Goal: Understand process/instructions

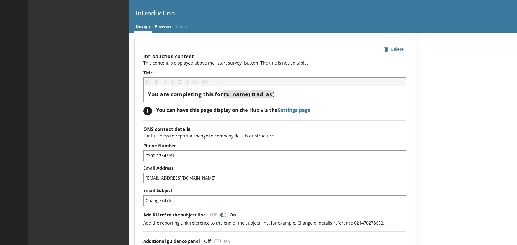
type textarea "x"
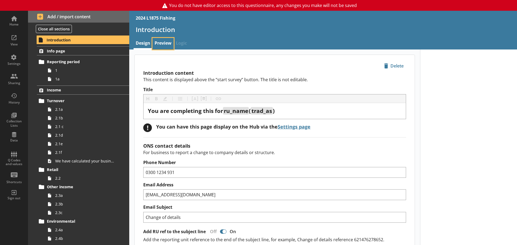
click at [167, 43] on link "Preview" at bounding box center [162, 44] width 21 height 12
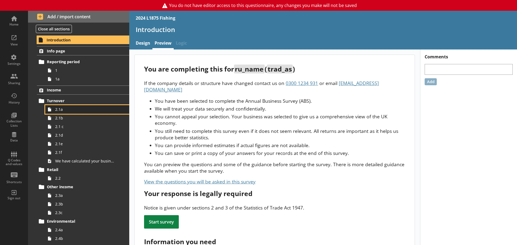
click at [69, 111] on span "2.1a" at bounding box center [85, 109] width 60 height 5
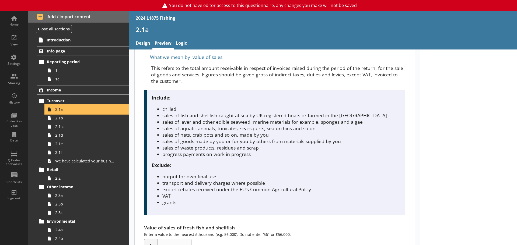
scroll to position [27, 0]
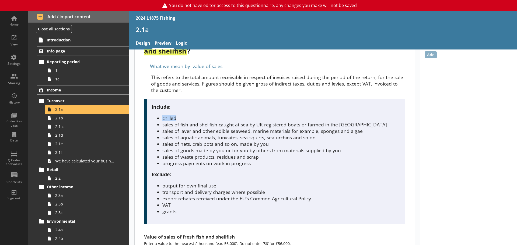
drag, startPoint x: 163, startPoint y: 117, endPoint x: 188, endPoint y: 117, distance: 25.0
click at [188, 117] on li "chilled" at bounding box center [281, 118] width 238 height 6
click at [180, 126] on li "sales of fish and shellfish caught at sea by UK registered boats or farmed in t…" at bounding box center [281, 124] width 238 height 6
drag, startPoint x: 163, startPoint y: 126, endPoint x: 238, endPoint y: 127, distance: 74.9
click at [238, 127] on li "sales of fish and shellfish caught at sea by UK registered boats or farmed in t…" at bounding box center [281, 124] width 238 height 6
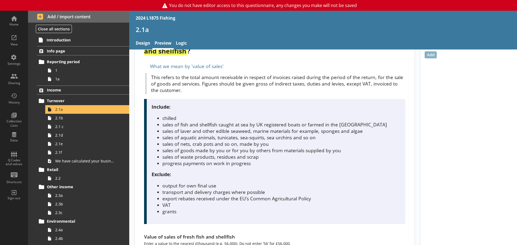
click at [196, 134] on li "sales of laver and other edible seaweed, marine materials for example, sponges …" at bounding box center [281, 131] width 238 height 6
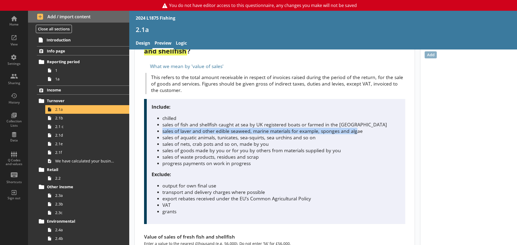
drag, startPoint x: 162, startPoint y: 132, endPoint x: 356, endPoint y: 131, distance: 193.6
click at [356, 131] on li "sales of laver and other edible seaweed, marine materials for example, sponges …" at bounding box center [281, 131] width 238 height 6
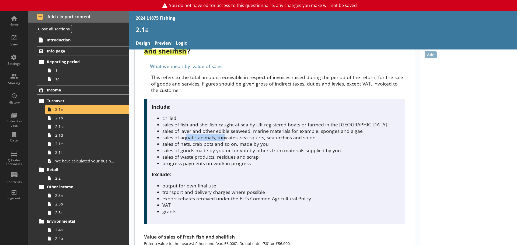
drag, startPoint x: 185, startPoint y: 138, endPoint x: 225, endPoint y: 138, distance: 40.1
click at [225, 138] on li "sales of aquatic animals, tunicates, sea-squirts, sea urchins and so on" at bounding box center [281, 137] width 238 height 6
drag, startPoint x: 240, startPoint y: 138, endPoint x: 237, endPoint y: 139, distance: 3.9
click at [241, 138] on li "sales of aquatic animals, tunicates, sea-squirts, sea urchins and so on" at bounding box center [281, 137] width 238 height 6
drag, startPoint x: 217, startPoint y: 140, endPoint x: 239, endPoint y: 139, distance: 21.6
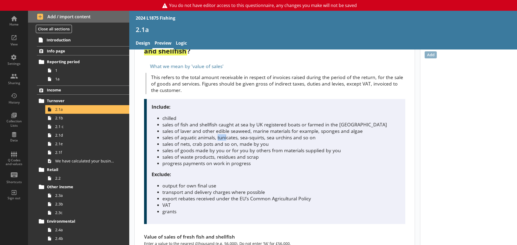
click at [227, 140] on li "sales of aquatic animals, tunicates, sea-squirts, sea urchins and so on" at bounding box center [281, 137] width 238 height 6
drag, startPoint x: 247, startPoint y: 139, endPoint x: 273, endPoint y: 138, distance: 25.3
click at [270, 138] on li "sales of aquatic animals, tunicates, sea-squirts, sea urchins and so on" at bounding box center [281, 137] width 238 height 6
click at [279, 138] on li "sales of aquatic animals, tunicates, sea-squirts, sea urchins and so on" at bounding box center [281, 137] width 238 height 6
drag, startPoint x: 197, startPoint y: 145, endPoint x: 235, endPoint y: 144, distance: 38.3
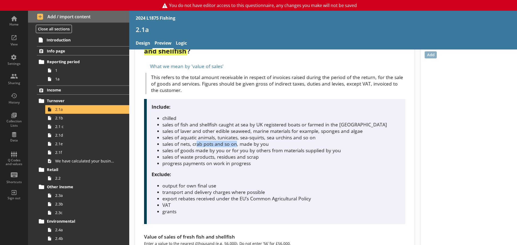
click at [235, 144] on li "sales of nets, crab pots and so on, made by you" at bounding box center [281, 144] width 238 height 6
click at [246, 144] on li "sales of nets, crab pots and so on, made by you" at bounding box center [281, 144] width 238 height 6
drag, startPoint x: 176, startPoint y: 147, endPoint x: 191, endPoint y: 147, distance: 14.5
click at [191, 147] on li "sales of goods made by you or for you by others from materials supplied by you" at bounding box center [281, 150] width 238 height 6
click at [187, 151] on li "sales of goods made by you or for you by others from materials supplied by you" at bounding box center [281, 150] width 238 height 6
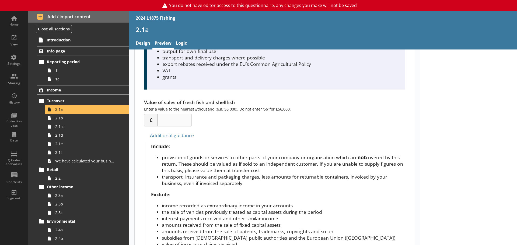
scroll to position [0, 0]
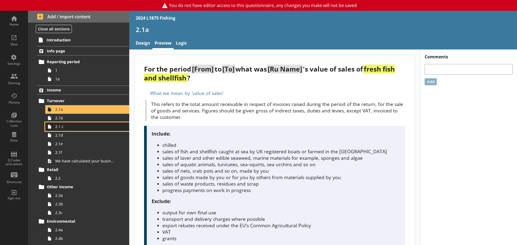
click at [86, 123] on link "2.1 c" at bounding box center [87, 127] width 84 height 9
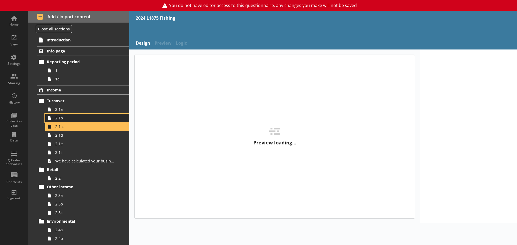
click at [85, 117] on span "2.1b" at bounding box center [85, 118] width 60 height 5
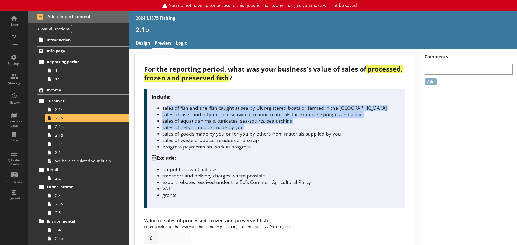
drag, startPoint x: 253, startPoint y: 125, endPoint x: 167, endPoint y: 106, distance: 88.6
click at [167, 106] on ul "sales of fish and shellfish caught at sea by UK registered boats or farmed in t…" at bounding box center [276, 127] width 249 height 45
click at [204, 126] on li "sales of nets, crab pots made by you" at bounding box center [281, 127] width 238 height 6
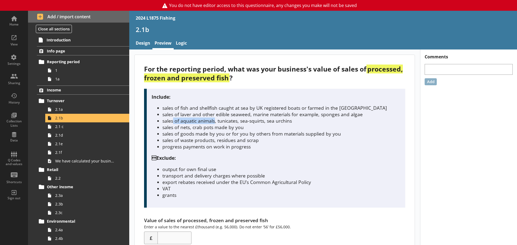
drag, startPoint x: 173, startPoint y: 121, endPoint x: 215, endPoint y: 122, distance: 42.3
click at [215, 122] on li "sales of aquatic animals, tunicates, sea-squirts, sea urchins" at bounding box center [281, 121] width 238 height 6
click at [226, 123] on li "sales of aquatic animals, tunicates, sea-squirts, sea urchins" at bounding box center [281, 121] width 238 height 6
drag, startPoint x: 220, startPoint y: 121, endPoint x: 251, endPoint y: 121, distance: 31.8
click at [251, 121] on li "sales of aquatic animals, tunicates, sea-squirts, sea urchins" at bounding box center [281, 121] width 238 height 6
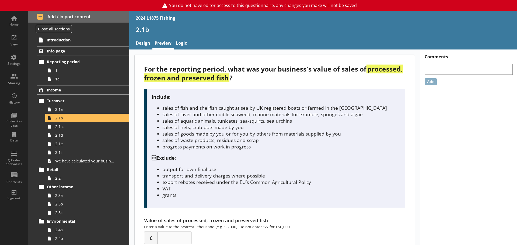
drag, startPoint x: 280, startPoint y: 121, endPoint x: 285, endPoint y: 122, distance: 4.3
click at [281, 121] on li "sales of aquatic animals, tunicates, sea-squirts, sea urchins" at bounding box center [281, 121] width 238 height 6
drag, startPoint x: 210, startPoint y: 114, endPoint x: 256, endPoint y: 115, distance: 45.8
click at [256, 115] on li "sales of laver and other edible seaweed, marine materials for example, sponges …" at bounding box center [281, 114] width 238 height 6
click at [281, 115] on li "sales of laver and other edible seaweed, marine materials for example, sponges …" at bounding box center [281, 114] width 238 height 6
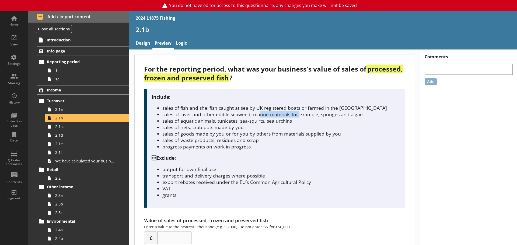
drag, startPoint x: 260, startPoint y: 114, endPoint x: 348, endPoint y: 116, distance: 88.1
click at [347, 116] on li "sales of laver and other edible seaweed, marine materials for example, sponges …" at bounding box center [281, 114] width 238 height 6
click at [350, 116] on li "sales of laver and other edible seaweed, marine materials for example, sponges …" at bounding box center [281, 114] width 238 height 6
